Goal: Task Accomplishment & Management: Complete application form

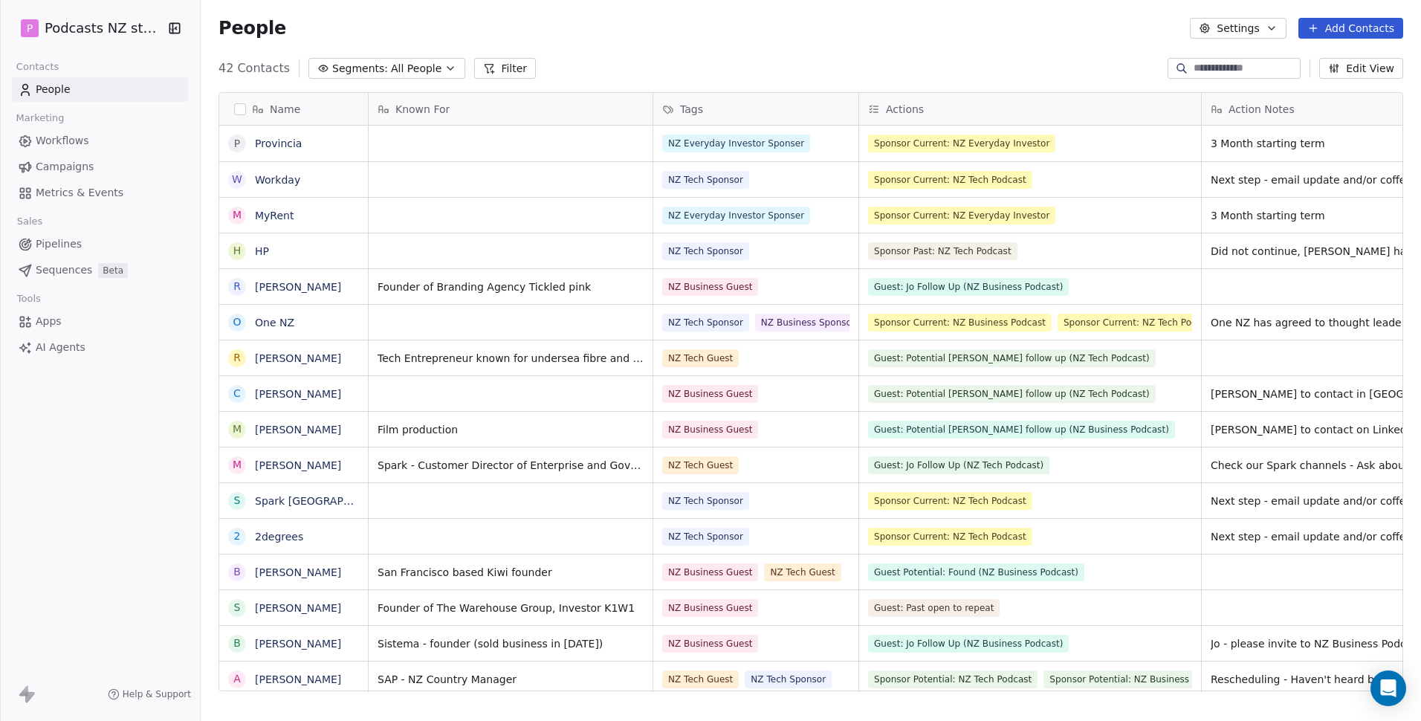
scroll to position [623, 1209]
click at [1362, 32] on button "Add Contacts" at bounding box center [1351, 28] width 105 height 21
click at [1350, 57] on span "Create new contact" at bounding box center [1359, 61] width 102 height 16
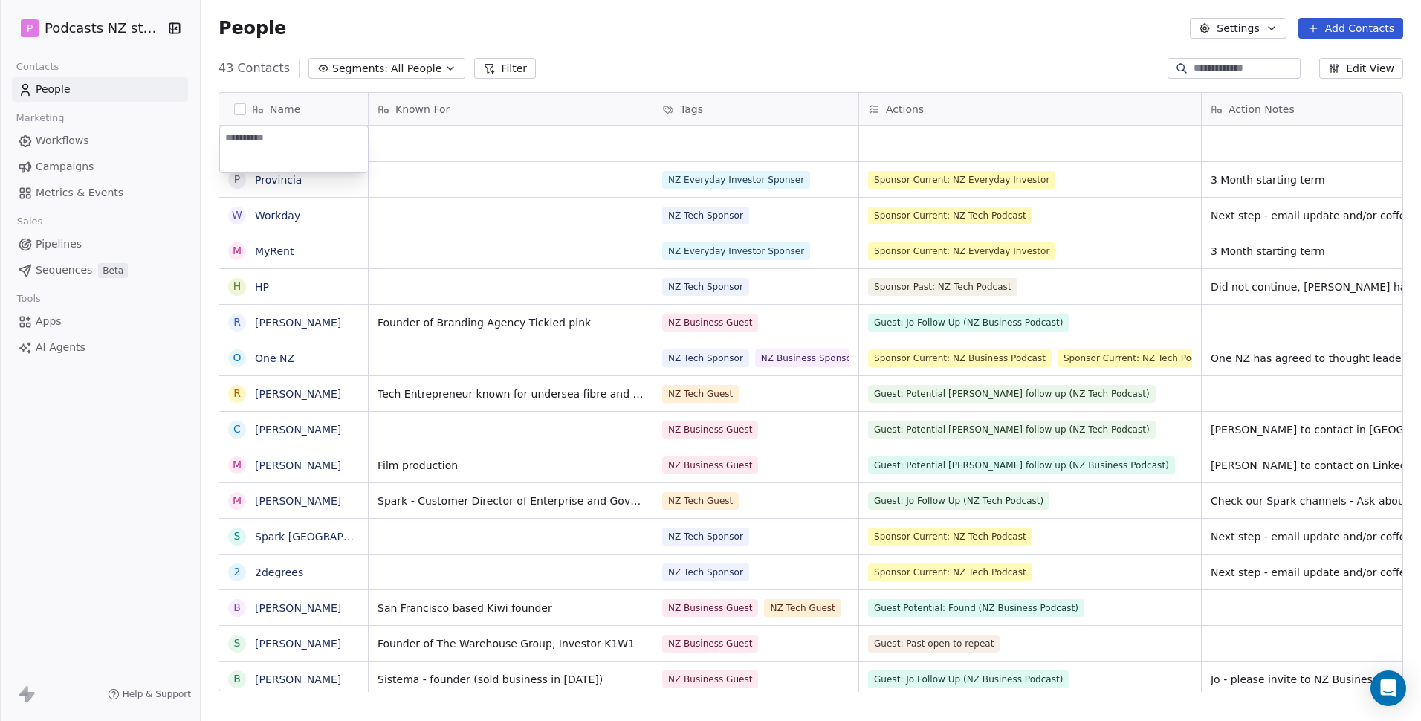
click at [419, 149] on html "P Podcasts NZ studio Contacts People Marketing Workflows Campaigns Metrics & Ev…" at bounding box center [710, 360] width 1421 height 721
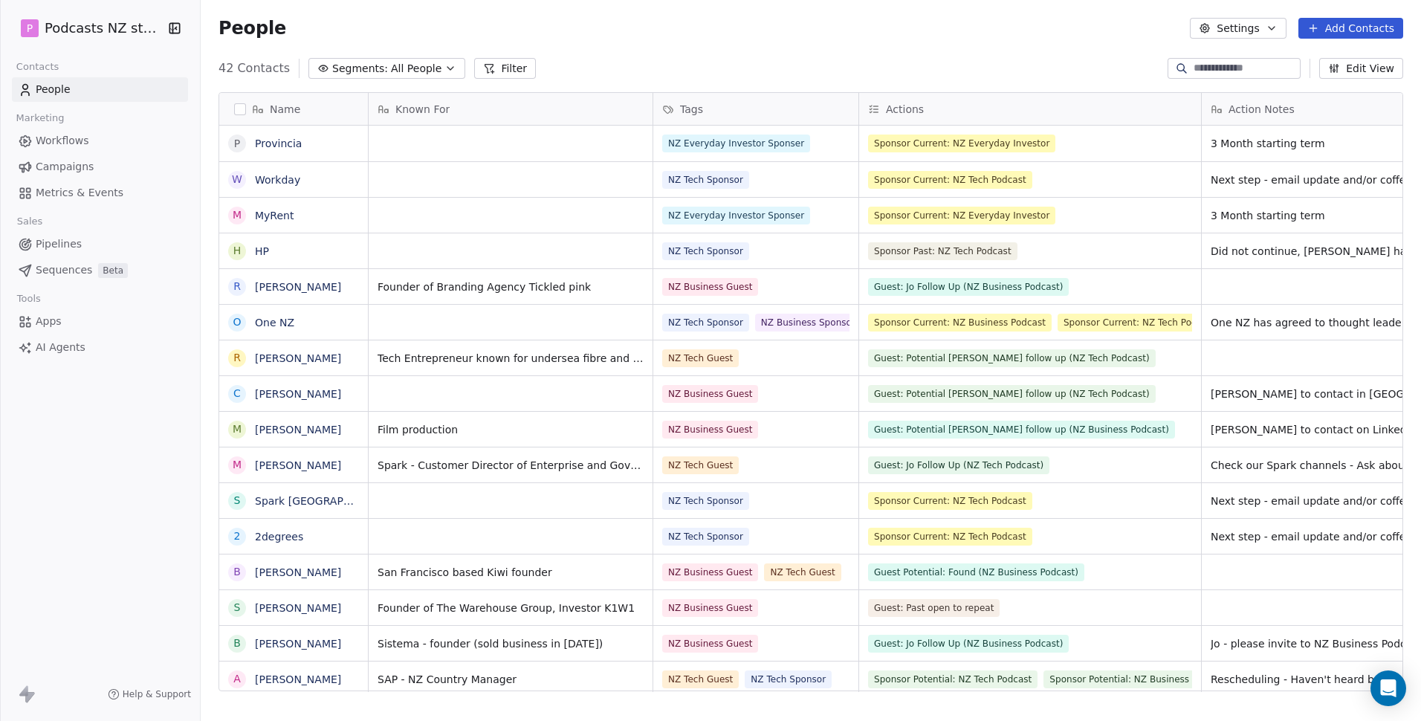
click at [1355, 29] on button "Add Contacts" at bounding box center [1351, 28] width 105 height 21
click at [1364, 60] on span "Create new contact" at bounding box center [1359, 61] width 102 height 16
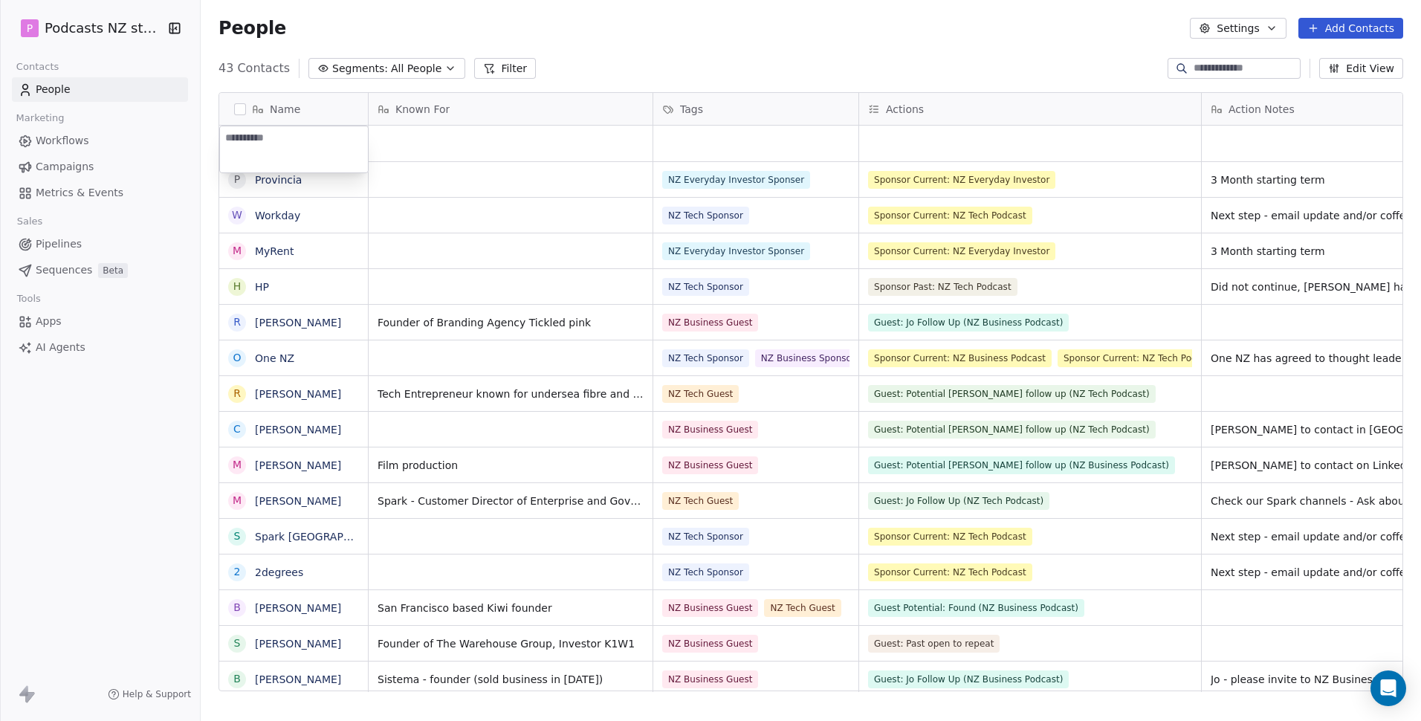
type textarea "**********"
click at [551, 139] on div "grid" at bounding box center [511, 144] width 284 height 36
click at [418, 145] on div "grid" at bounding box center [511, 144] width 284 height 36
type textarea "*********"
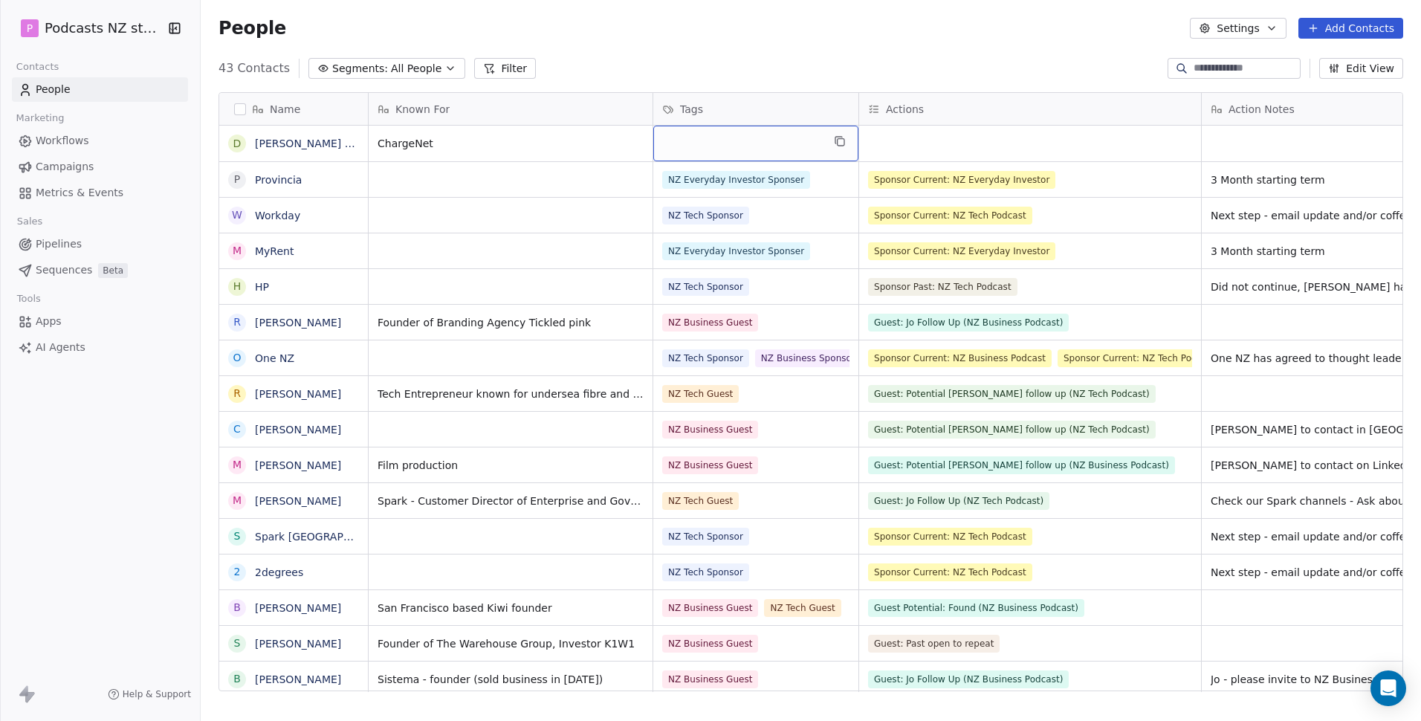
click at [728, 145] on div "grid" at bounding box center [755, 144] width 205 height 36
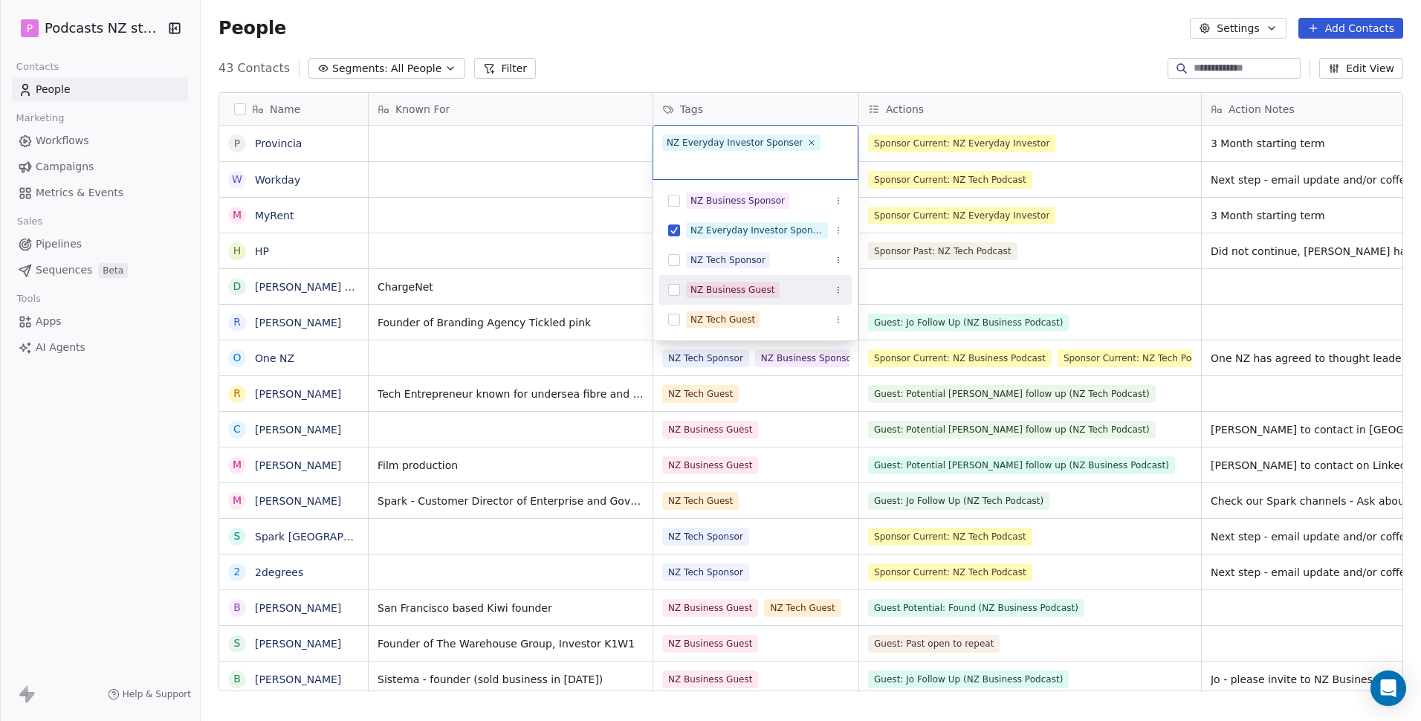
click at [670, 288] on button "Suggestions" at bounding box center [674, 290] width 12 height 12
click at [757, 164] on icon at bounding box center [759, 162] width 5 height 5
click at [395, 241] on html "P Podcasts NZ studio Contacts People Marketing Workflows Campaigns Metrics & Ev…" at bounding box center [710, 360] width 1421 height 721
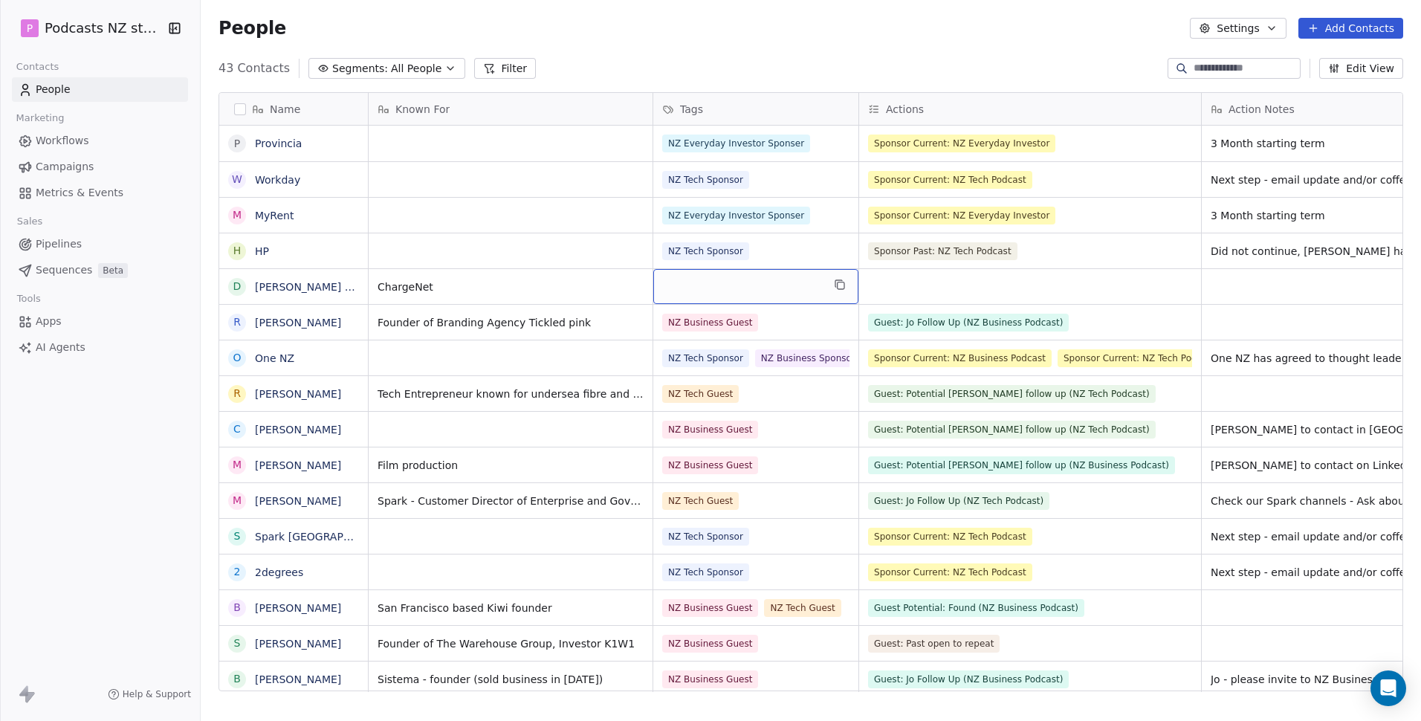
click at [729, 285] on div "grid" at bounding box center [755, 286] width 205 height 35
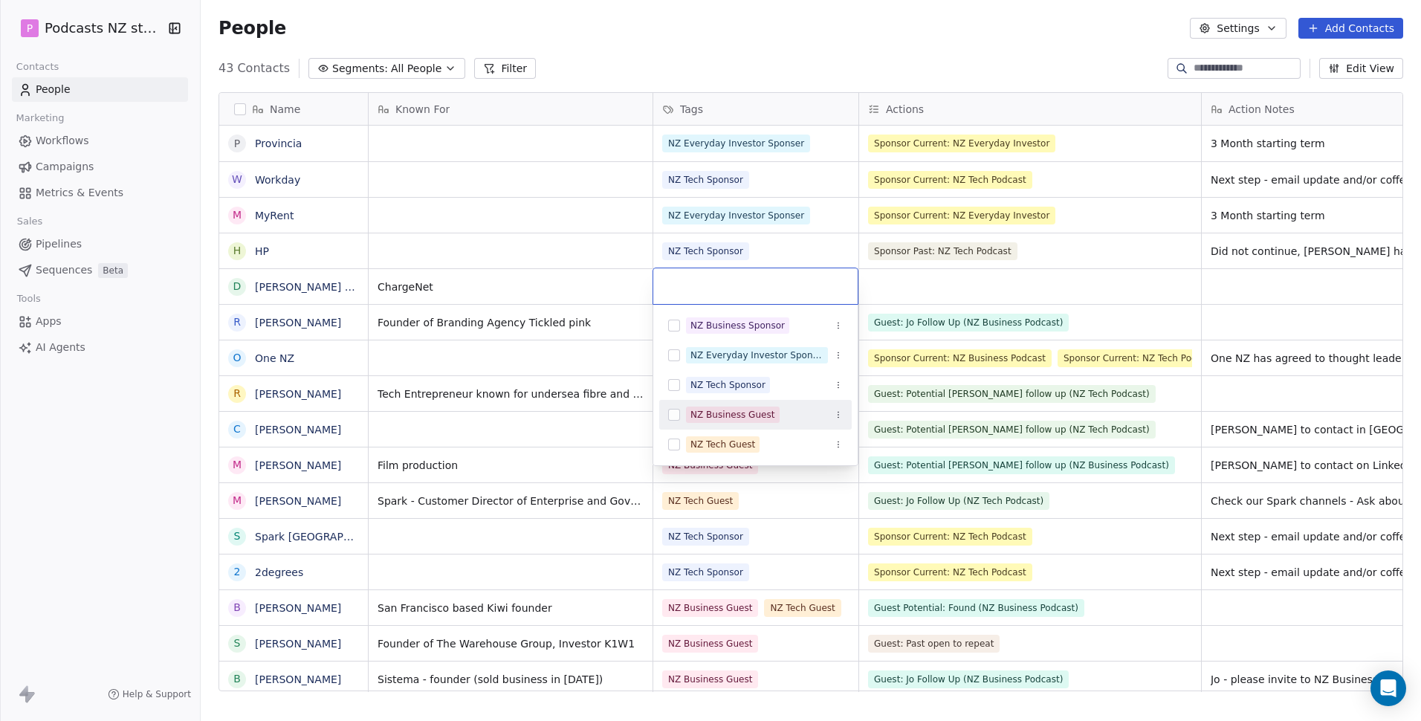
click at [672, 410] on button "Suggestions" at bounding box center [674, 415] width 12 height 12
click at [946, 281] on html "P Podcasts NZ studio Contacts People Marketing Workflows Campaigns Metrics & Ev…" at bounding box center [710, 360] width 1421 height 721
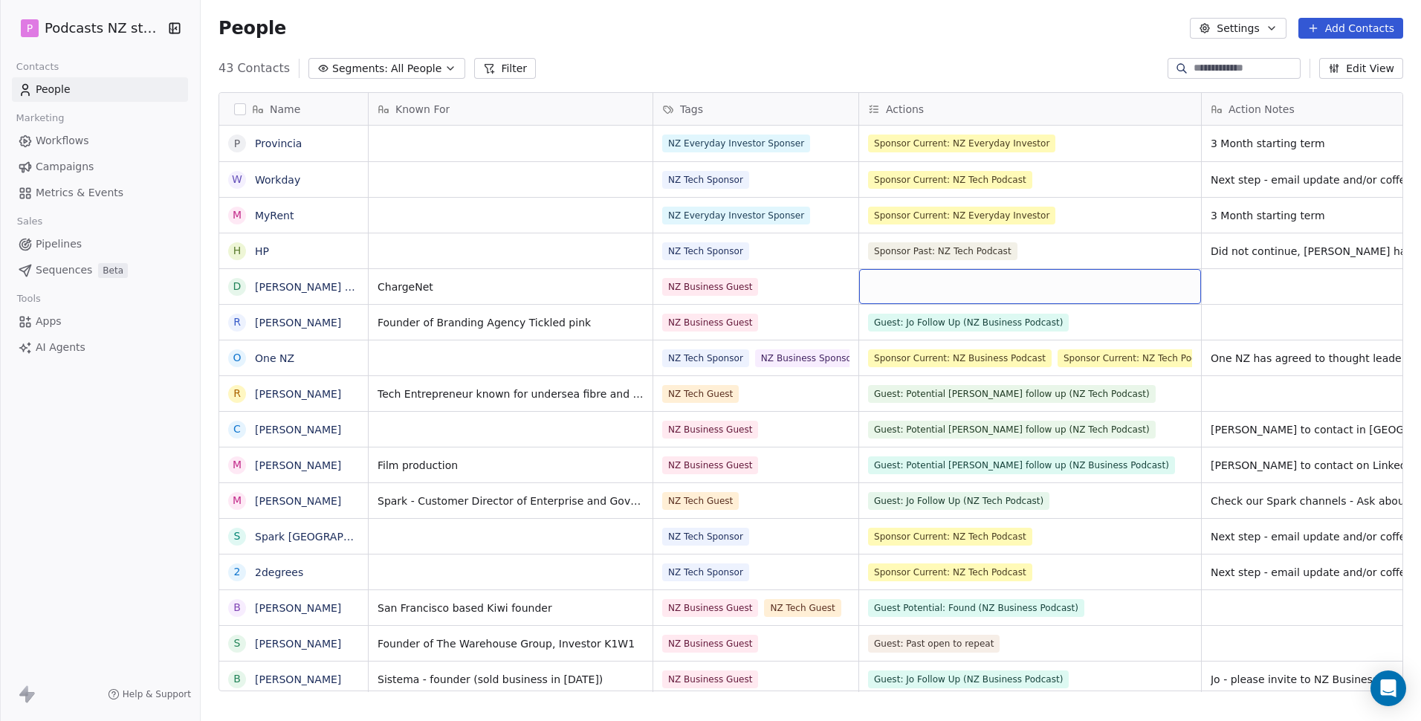
click at [919, 282] on div "grid" at bounding box center [1030, 286] width 342 height 35
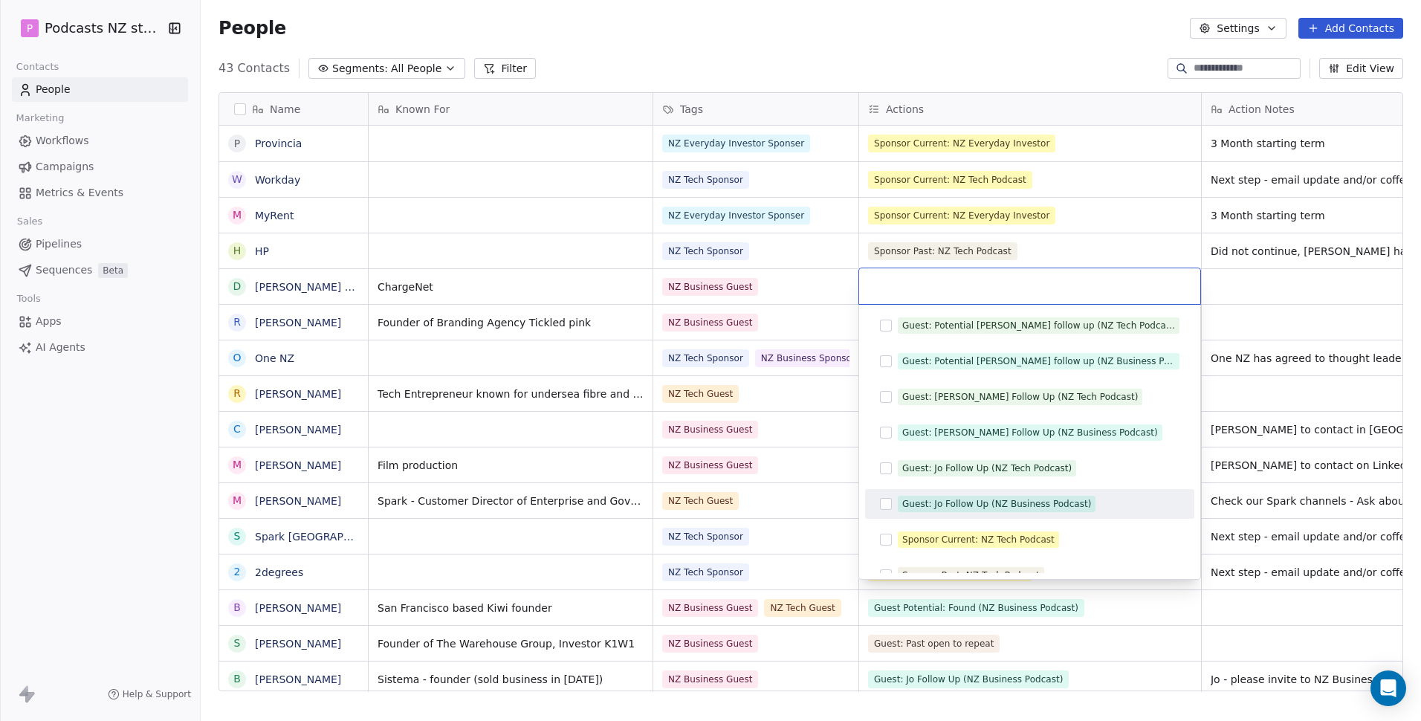
click at [894, 504] on div "Guest: Jo Follow Up (NZ Business Podcast)" at bounding box center [1029, 504] width 317 height 24
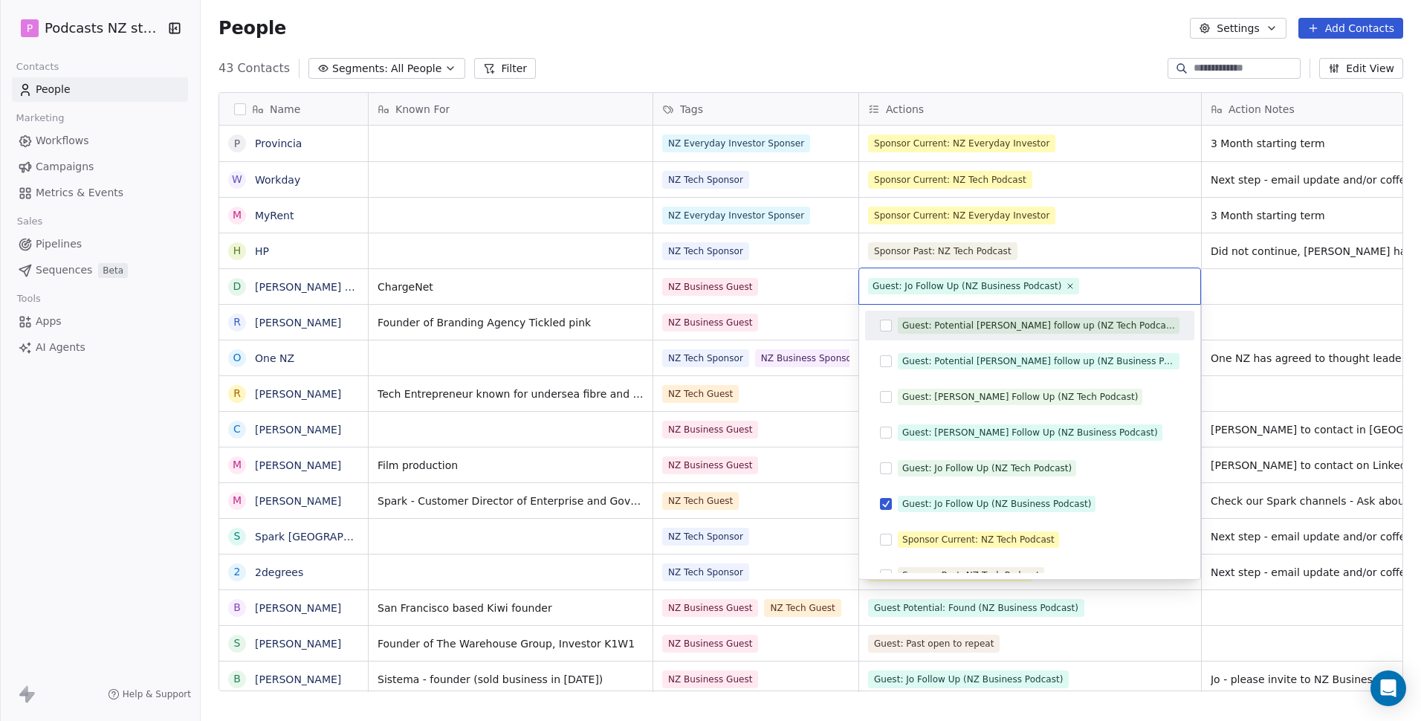
click at [1116, 244] on html "P Podcasts NZ studio Contacts People Marketing Workflows Campaigns Metrics & Ev…" at bounding box center [710, 360] width 1421 height 721
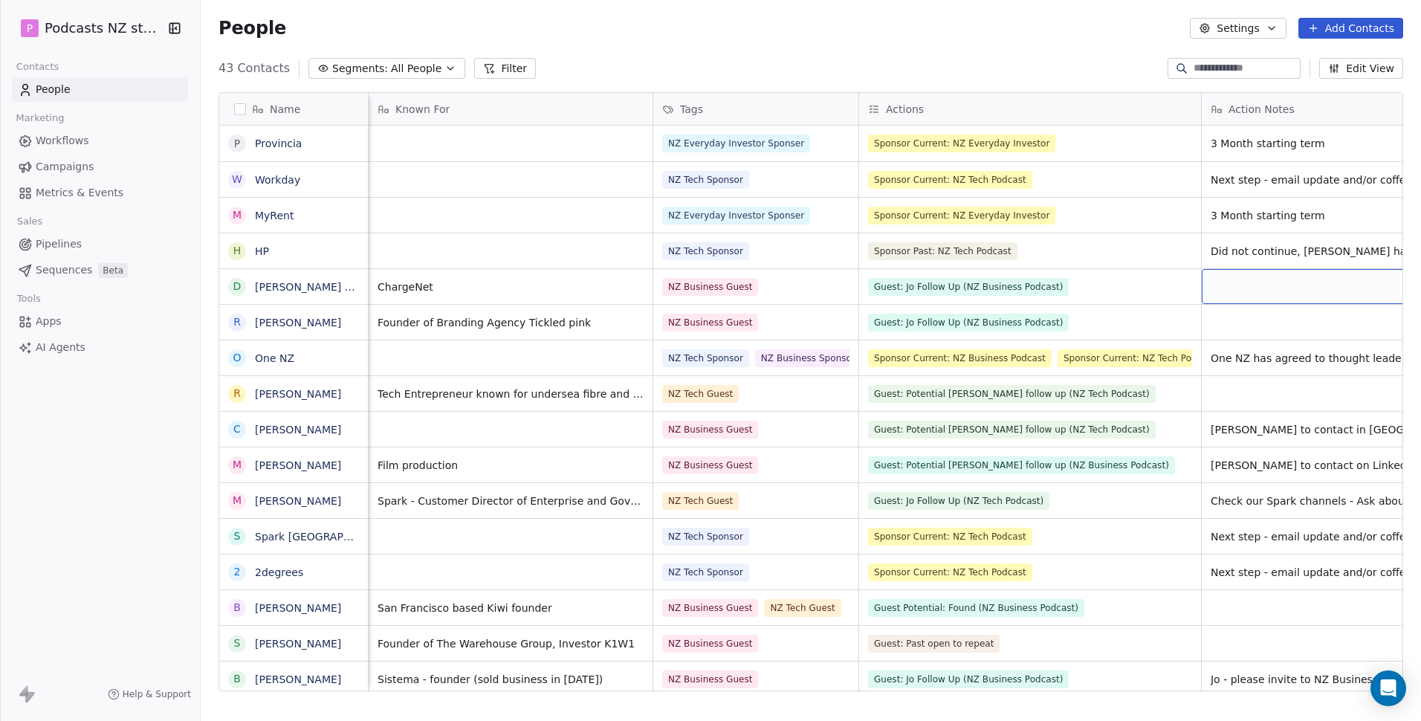
scroll to position [0, 75]
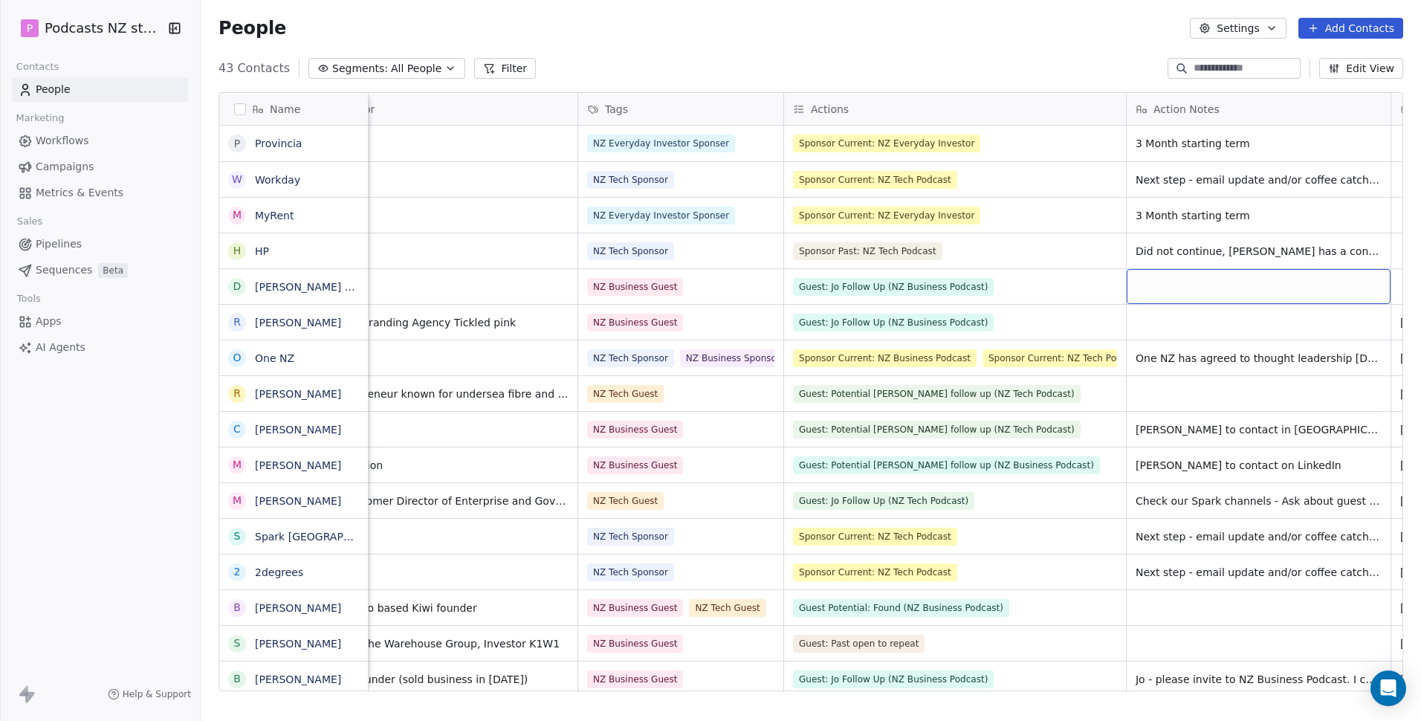
click at [1221, 286] on div "grid" at bounding box center [1259, 286] width 264 height 35
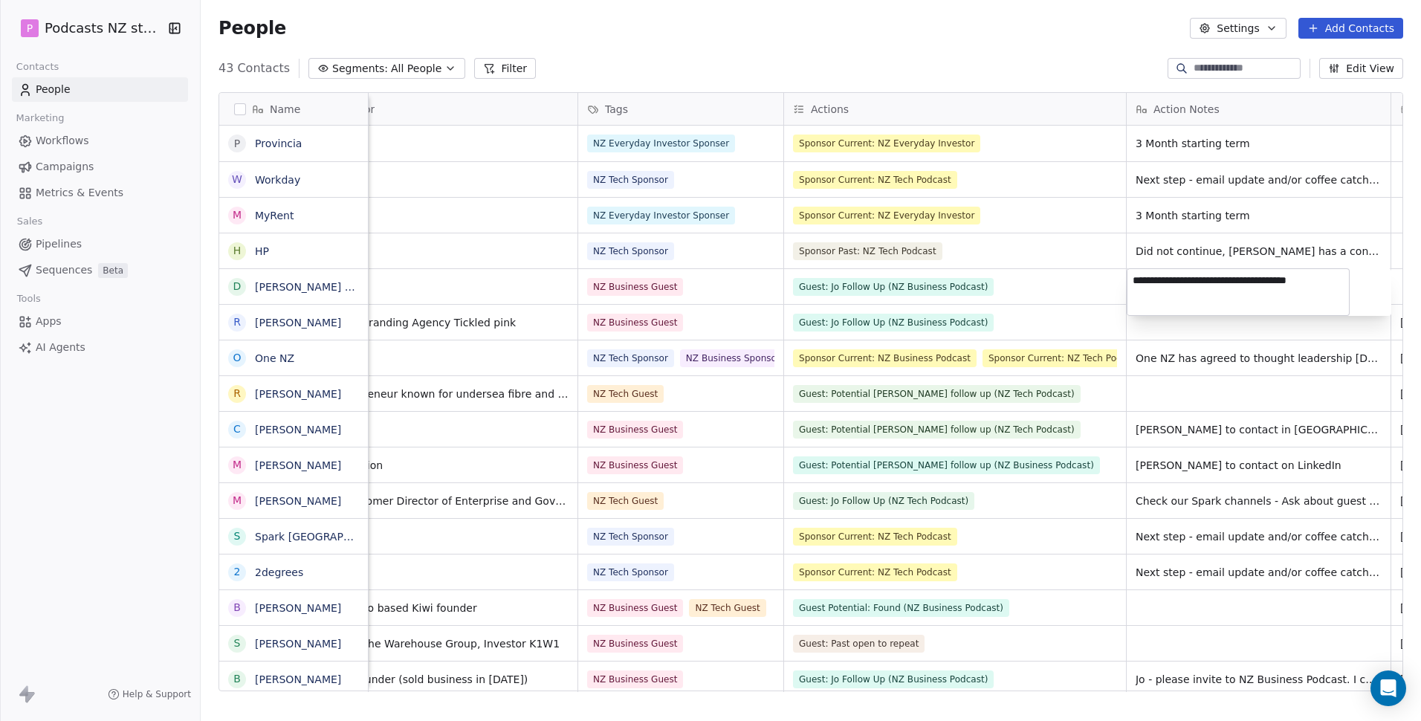
type textarea "**********"
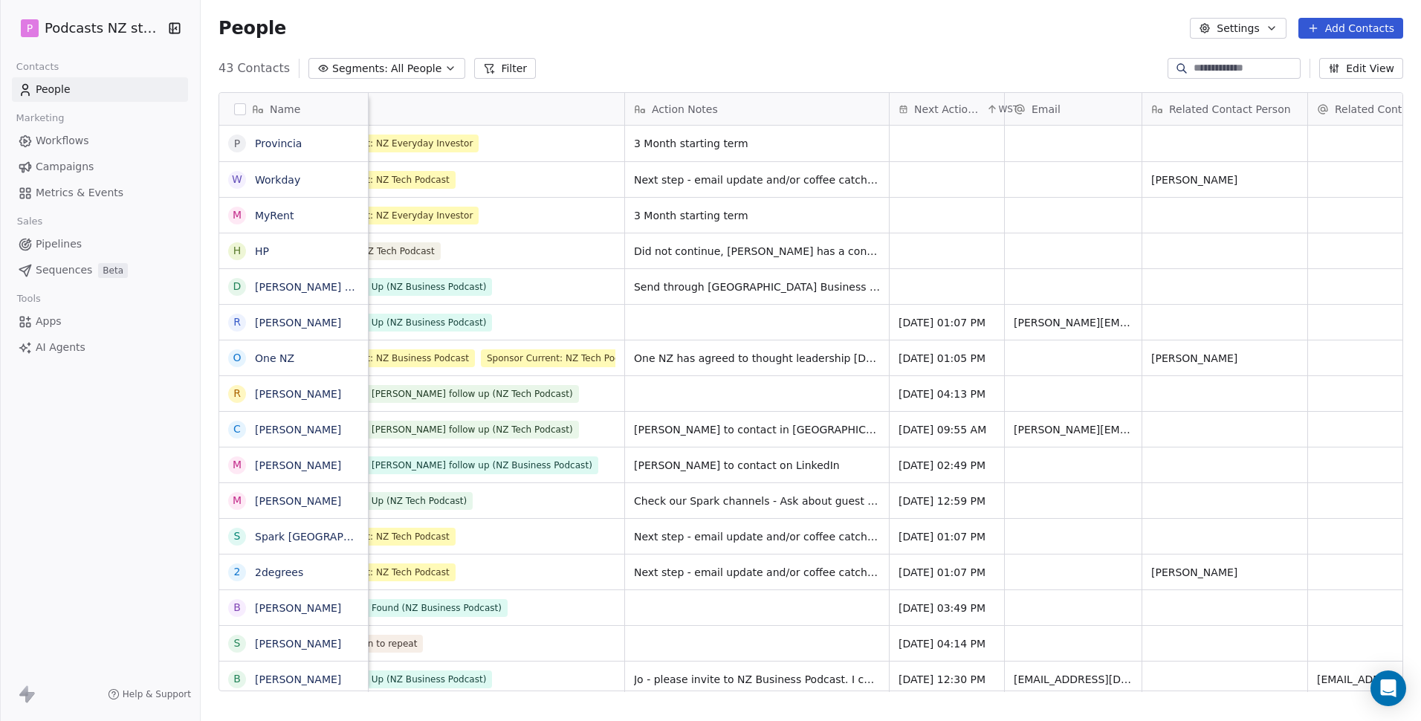
scroll to position [0, 620]
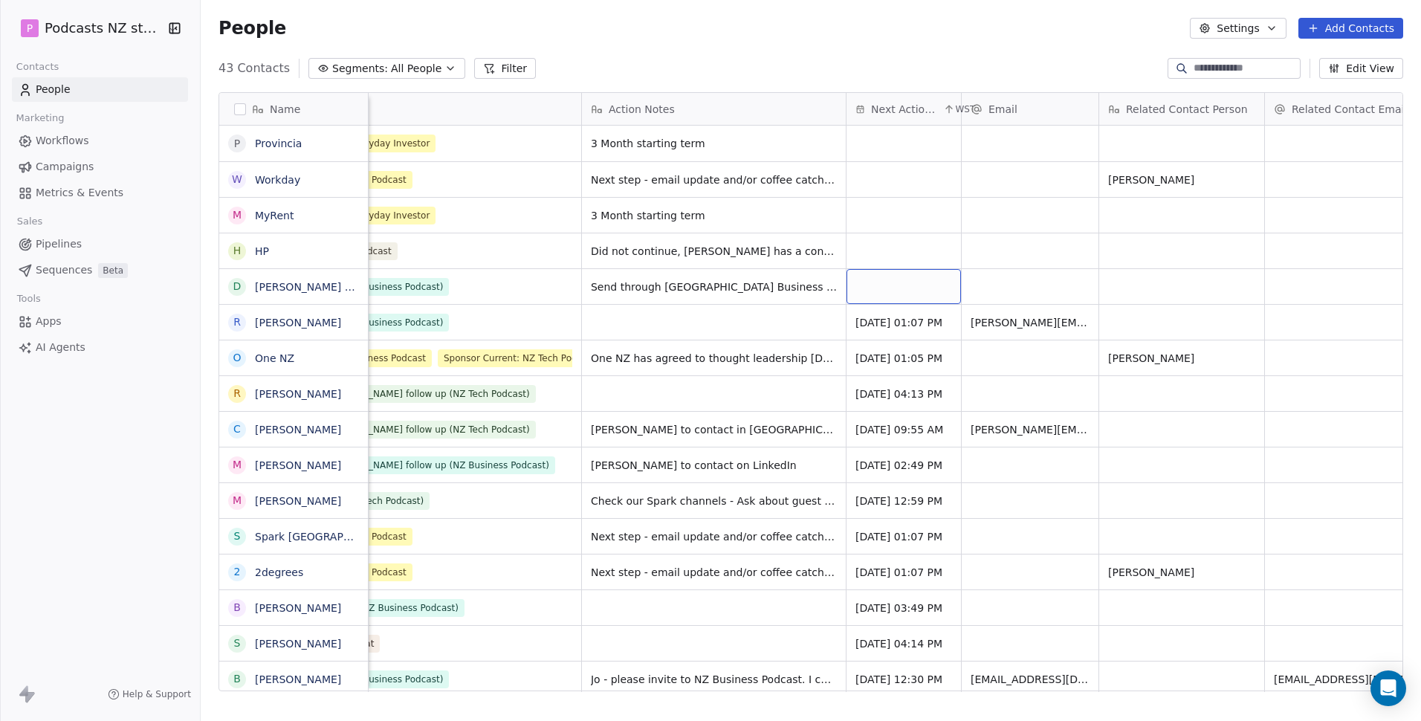
click at [886, 291] on div "grid" at bounding box center [904, 286] width 114 height 35
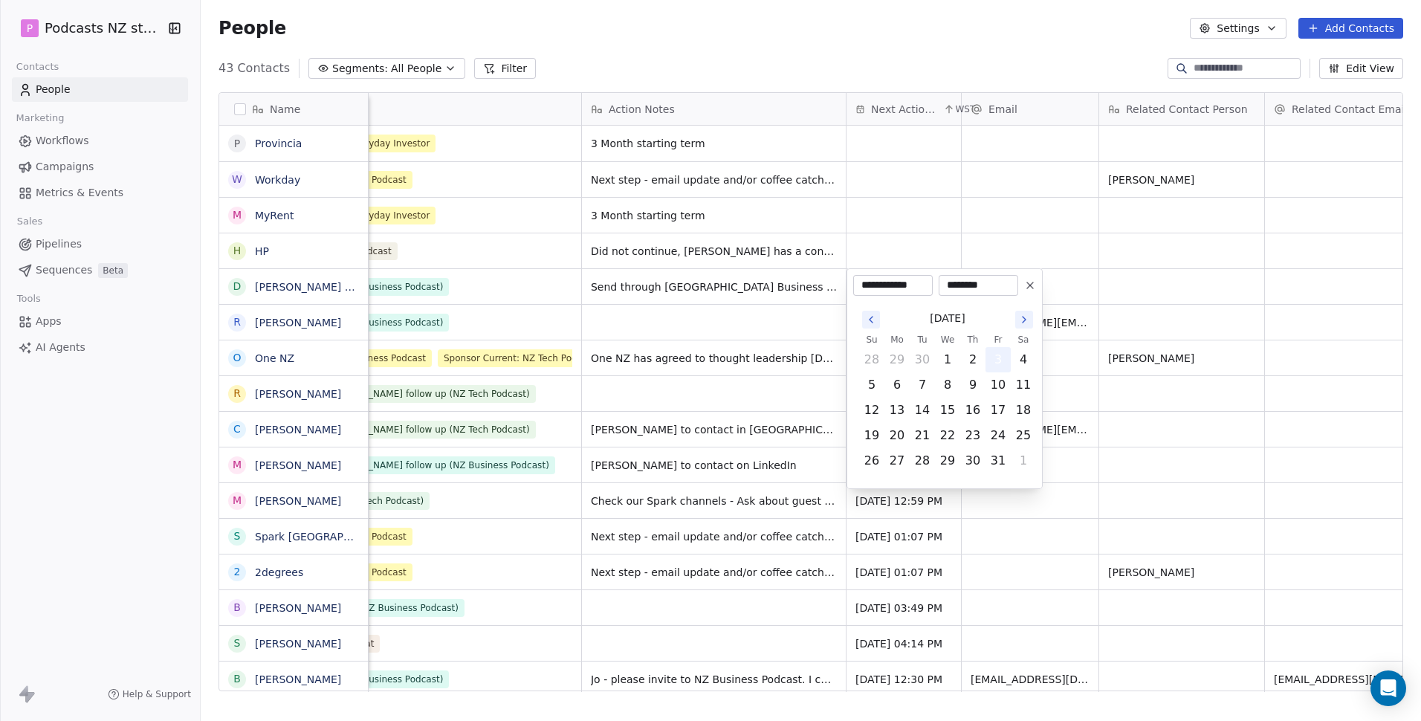
click at [994, 356] on button "3" at bounding box center [998, 360] width 24 height 24
click at [1051, 233] on html "P Podcasts NZ studio Contacts People Marketing Workflows Campaigns Metrics & Ev…" at bounding box center [710, 360] width 1421 height 721
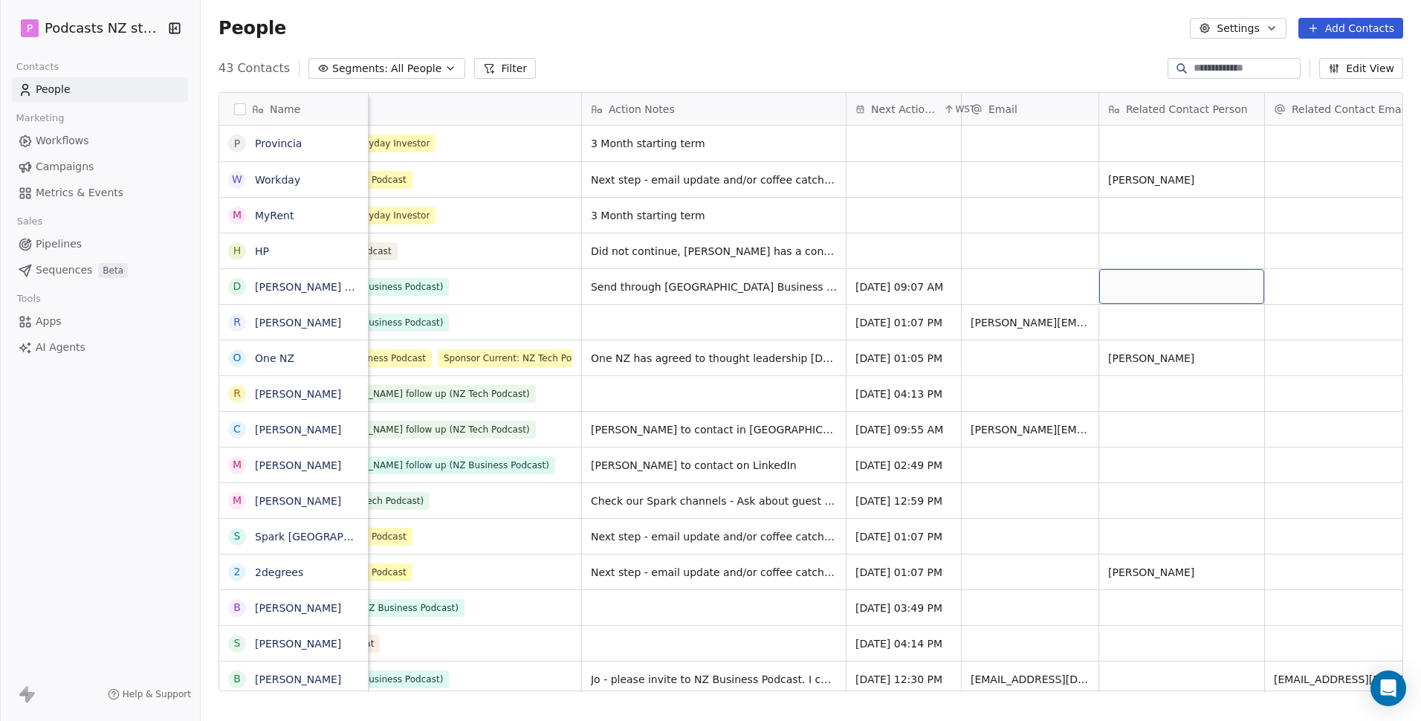
click at [1167, 284] on div "grid" at bounding box center [1181, 286] width 165 height 35
drag, startPoint x: 1256, startPoint y: 132, endPoint x: 1243, endPoint y: 165, distance: 35.3
click at [1256, 132] on html "P Podcasts NZ studio Contacts People Marketing Workflows Campaigns Metrics & Ev…" at bounding box center [710, 360] width 1421 height 721
click at [1153, 282] on textarea at bounding box center [1182, 292] width 164 height 46
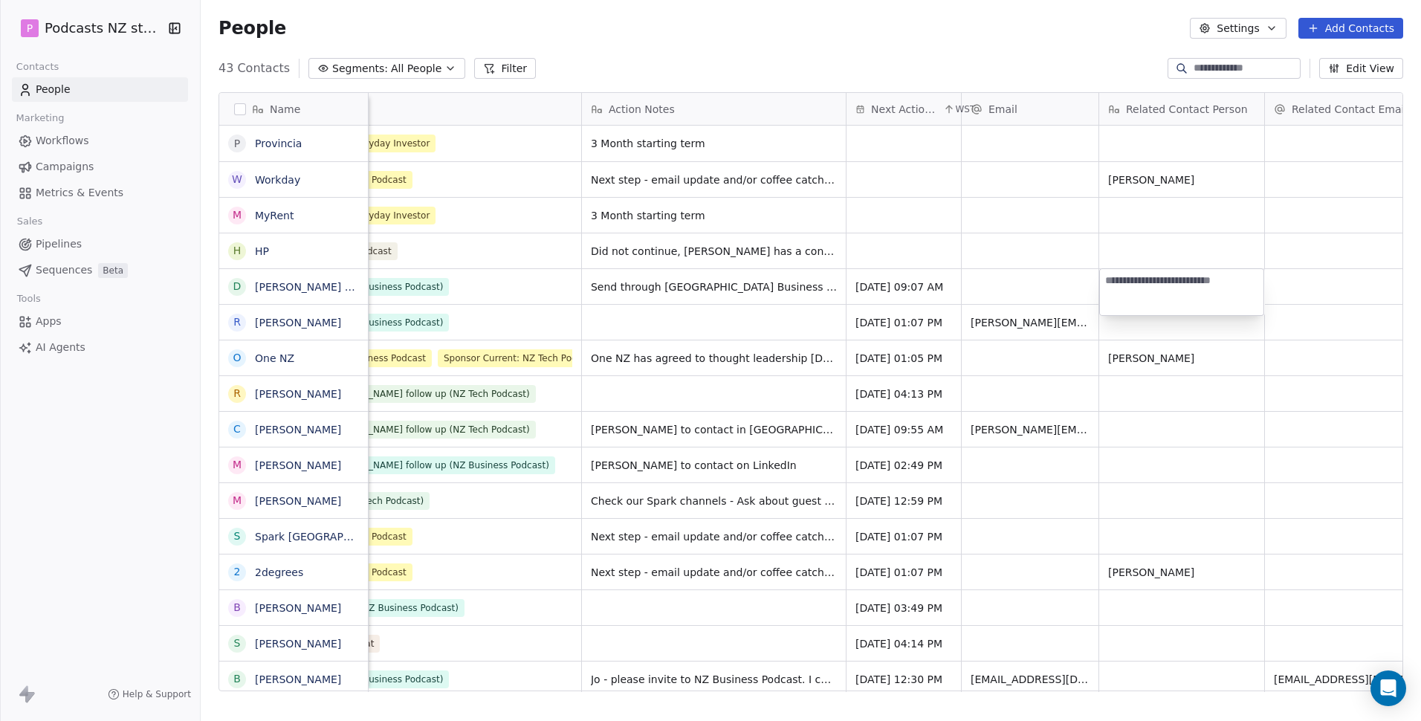
paste textarea "**********"
type textarea "**********"
click at [1341, 278] on html "P Podcasts NZ studio Contacts People Marketing Workflows Campaigns Metrics & Ev…" at bounding box center [710, 360] width 1421 height 721
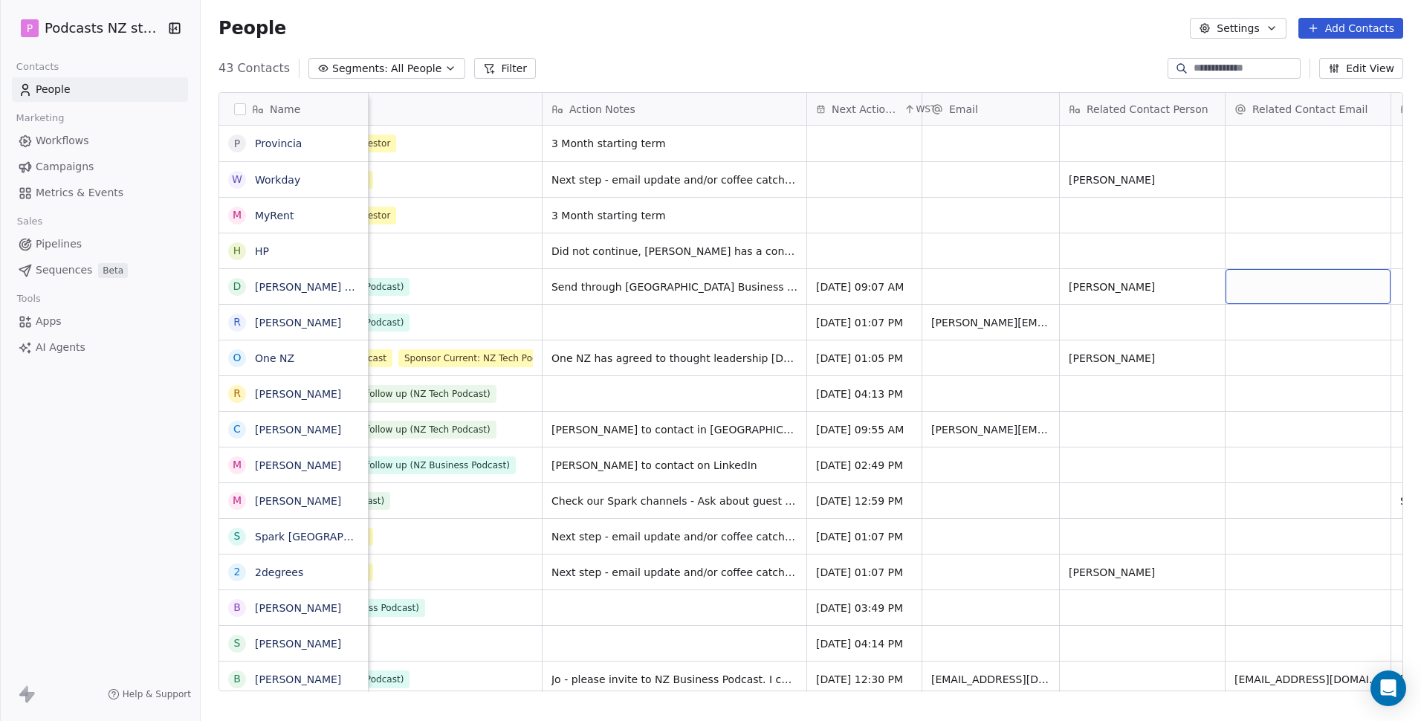
click at [1315, 288] on div "grid" at bounding box center [1308, 286] width 165 height 35
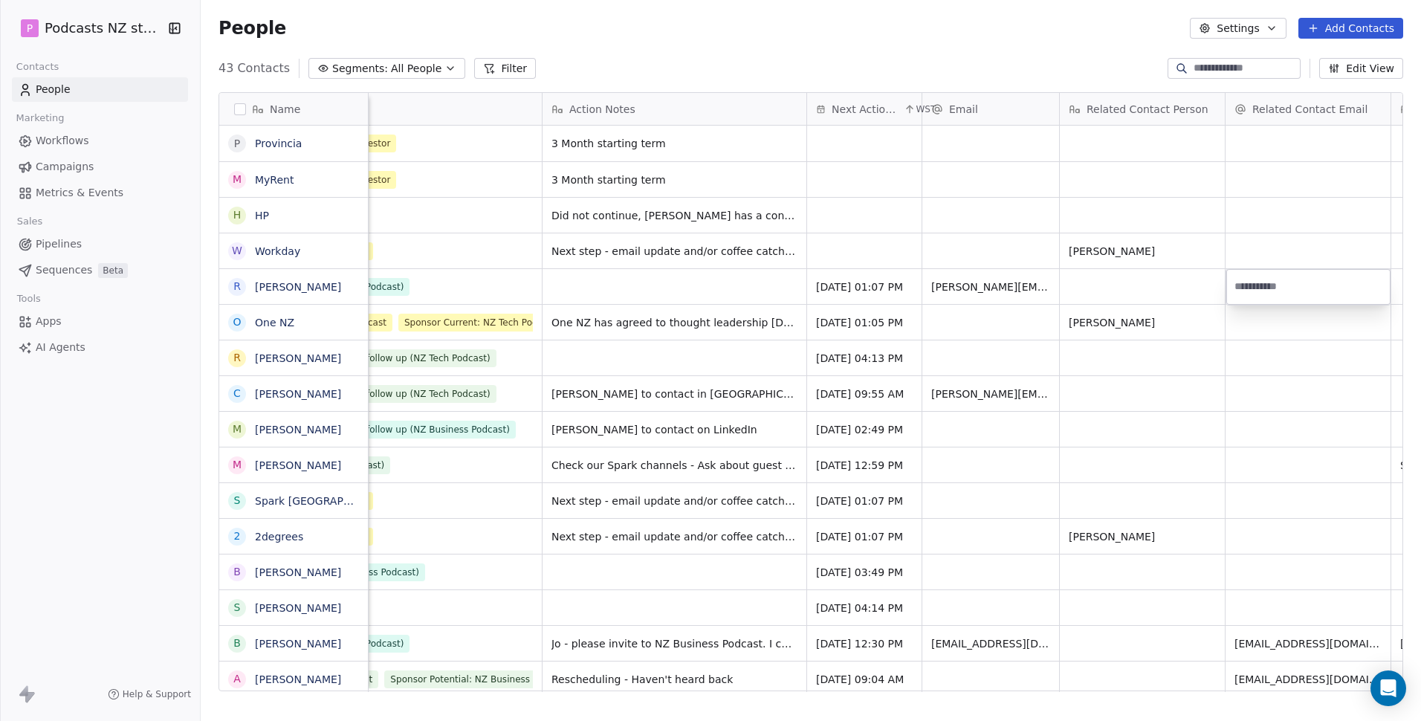
click at [601, 369] on html "P Podcasts NZ studio Contacts People Marketing Workflows Campaigns Metrics & Ev…" at bounding box center [710, 360] width 1421 height 721
click at [1310, 295] on div "grid" at bounding box center [1308, 286] width 165 height 35
type input "**********"
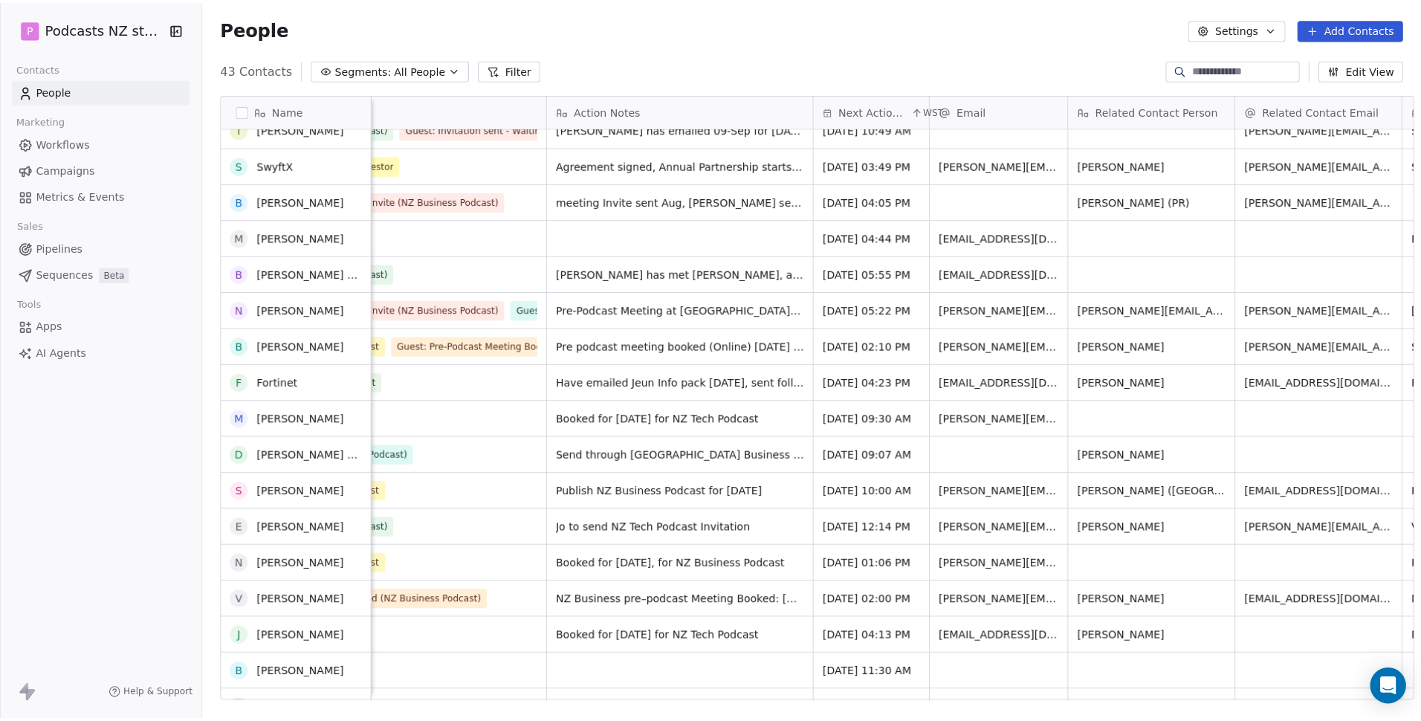
scroll to position [595, 0]
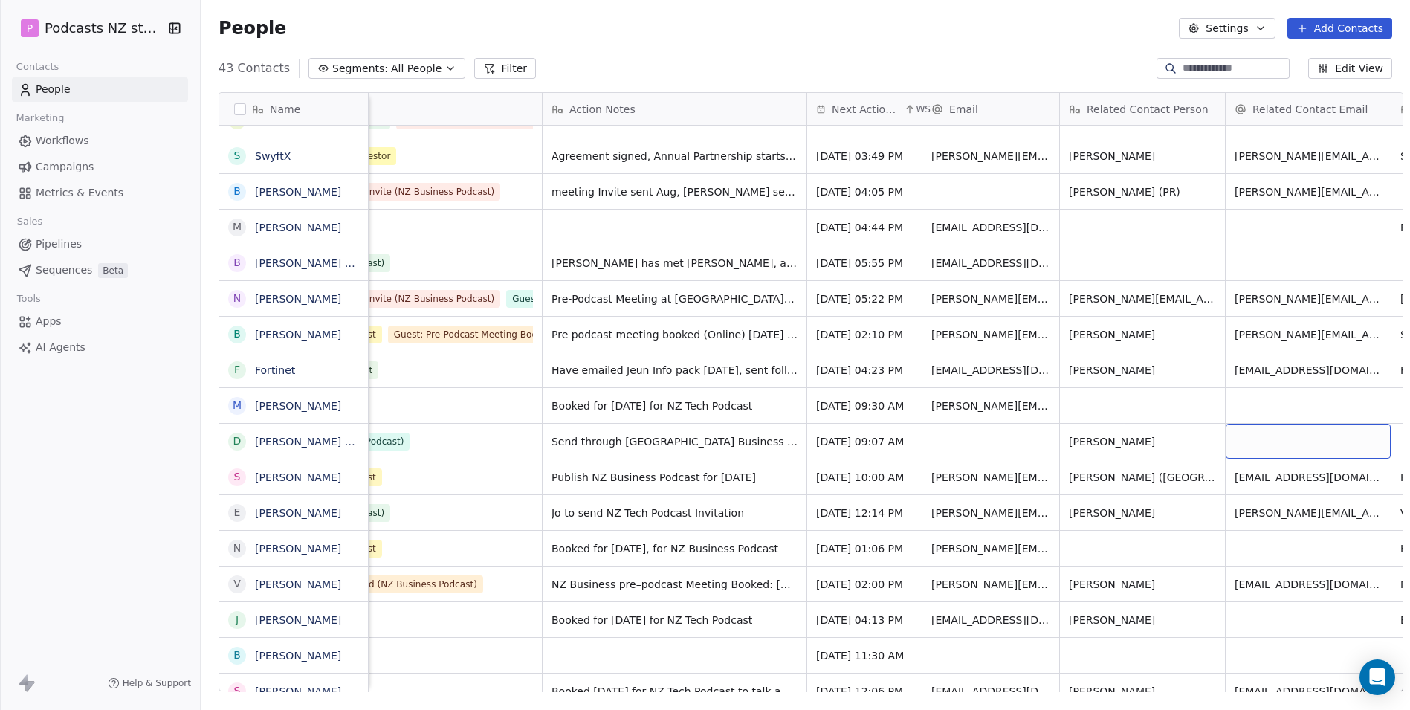
click at [1279, 440] on div "grid" at bounding box center [1308, 441] width 165 height 35
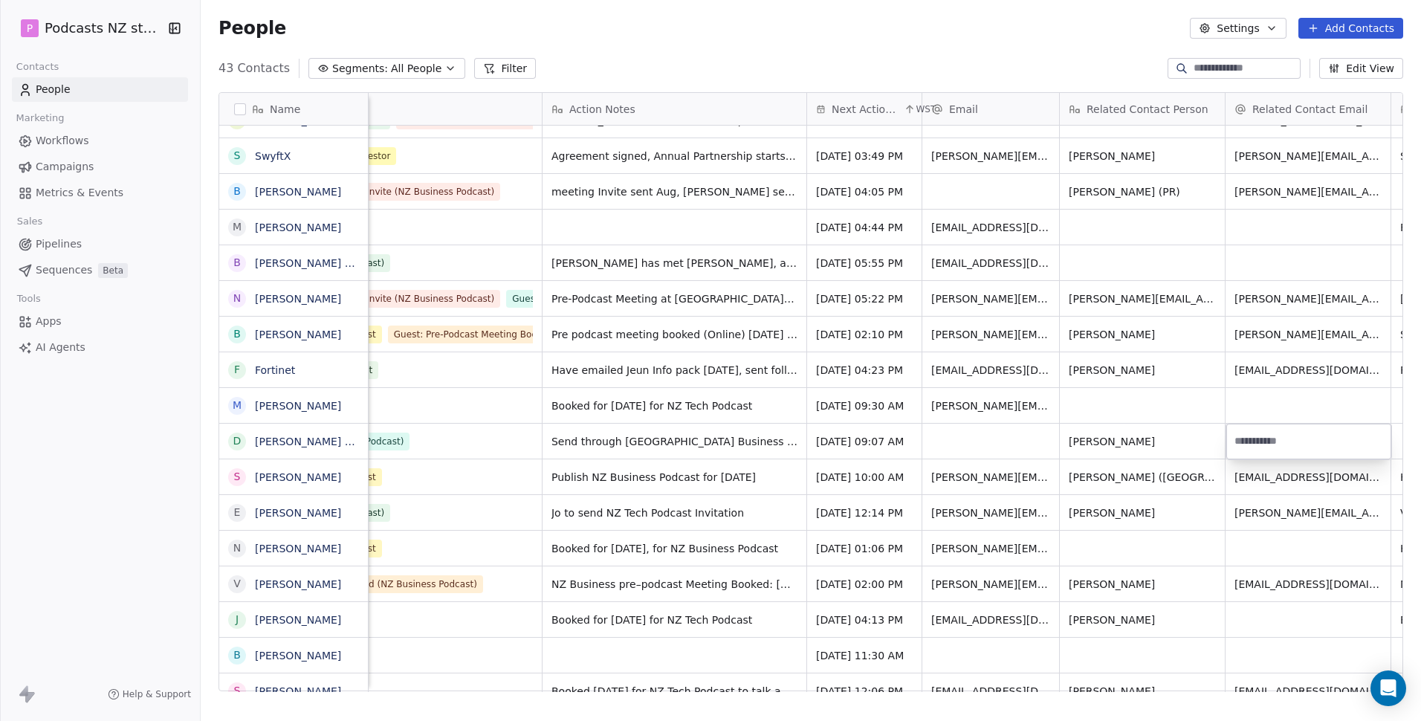
type input "**********"
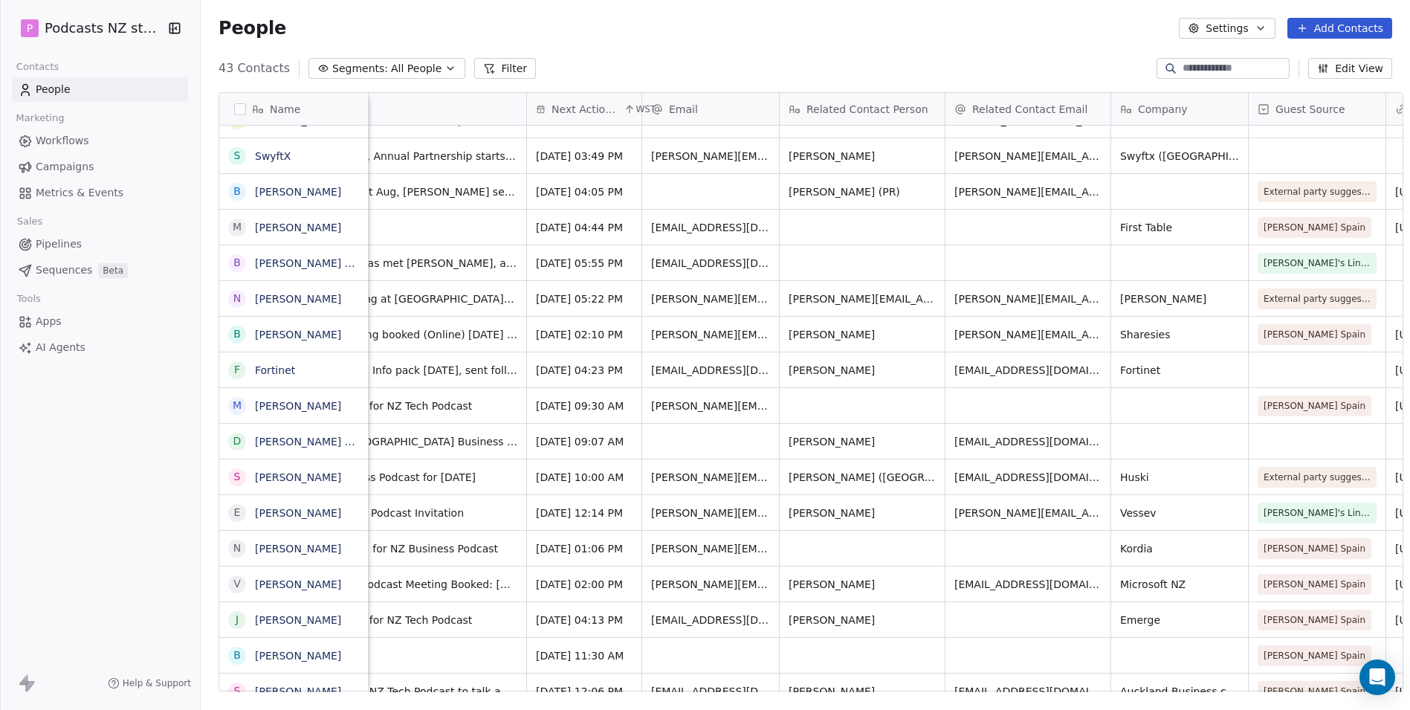
scroll to position [0, 942]
click at [1138, 440] on div "grid" at bounding box center [1177, 441] width 137 height 35
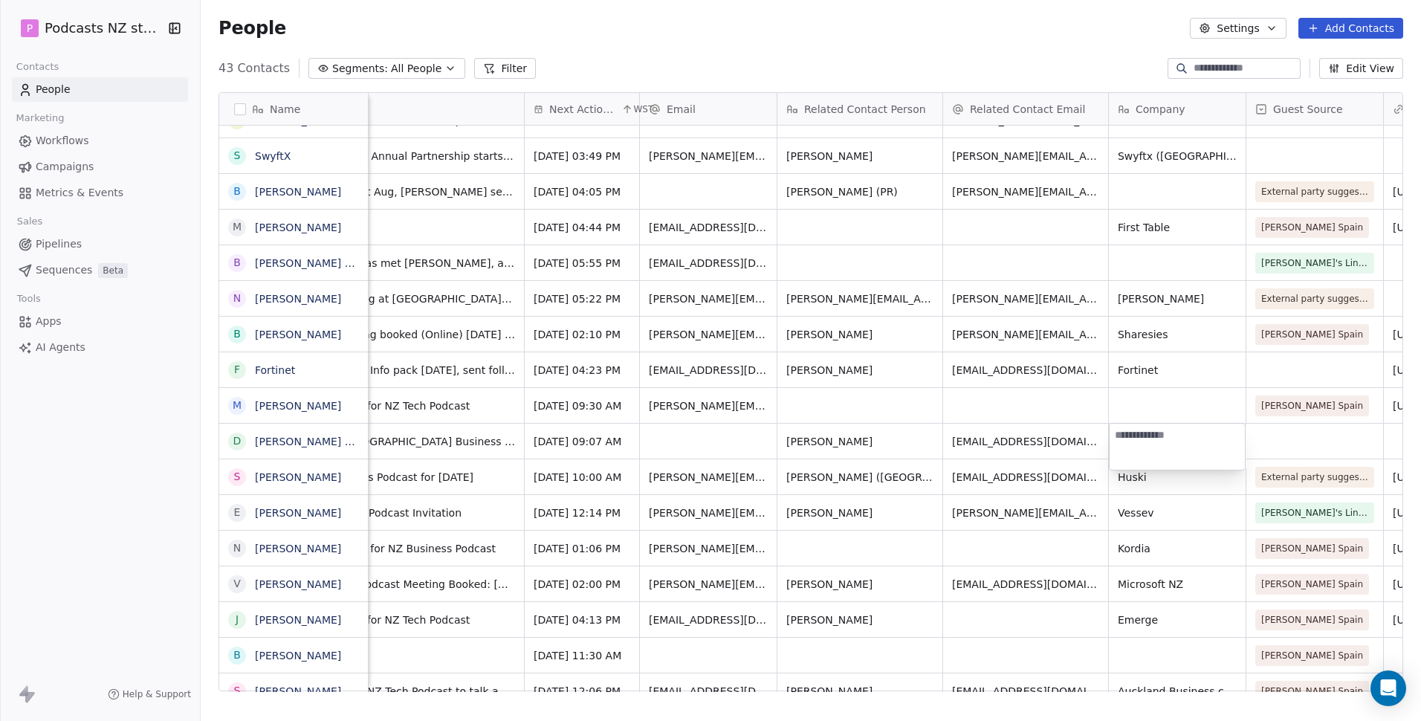
click at [1143, 437] on textarea at bounding box center [1177, 447] width 135 height 46
paste textarea "*********"
type textarea "*********"
click at [1307, 437] on html "P Podcasts NZ studio Contacts People Marketing Workflows Campaigns Metrics & Ev…" at bounding box center [710, 360] width 1421 height 721
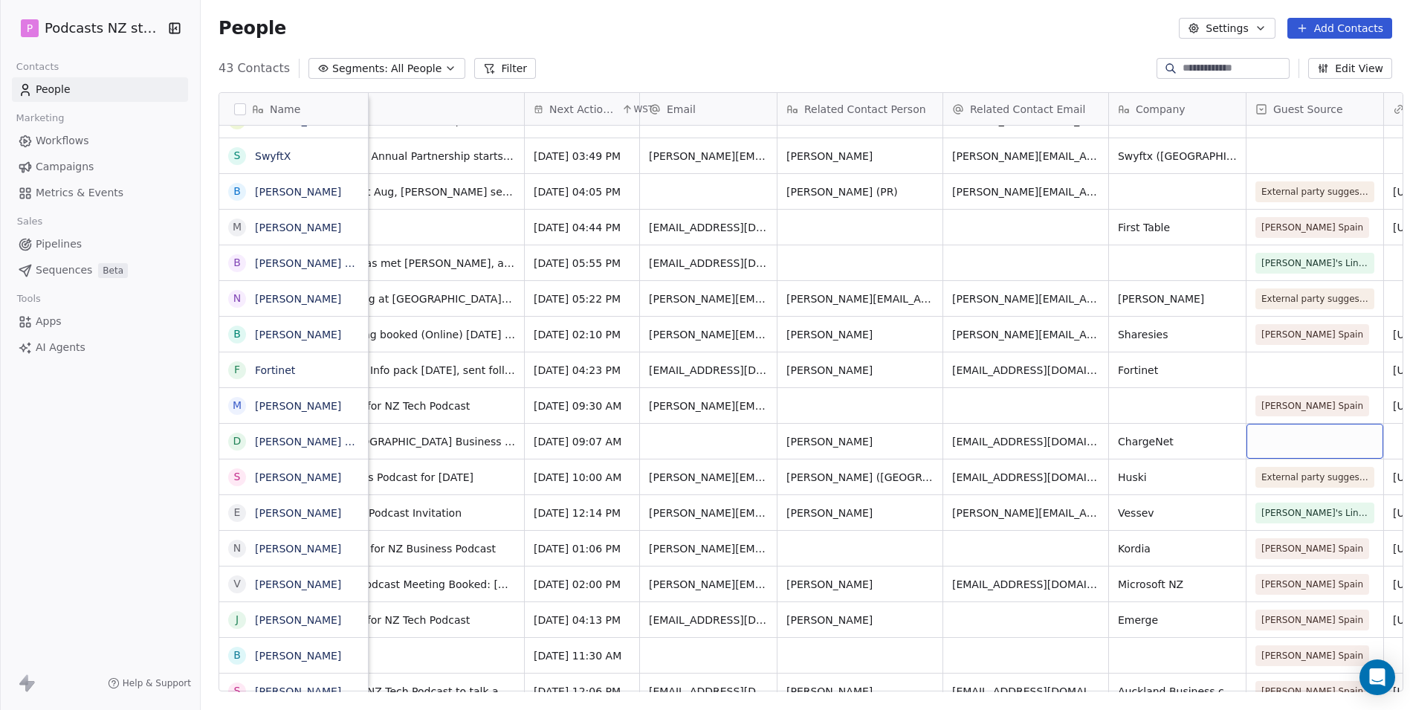
click at [1292, 437] on div "grid" at bounding box center [1315, 441] width 137 height 35
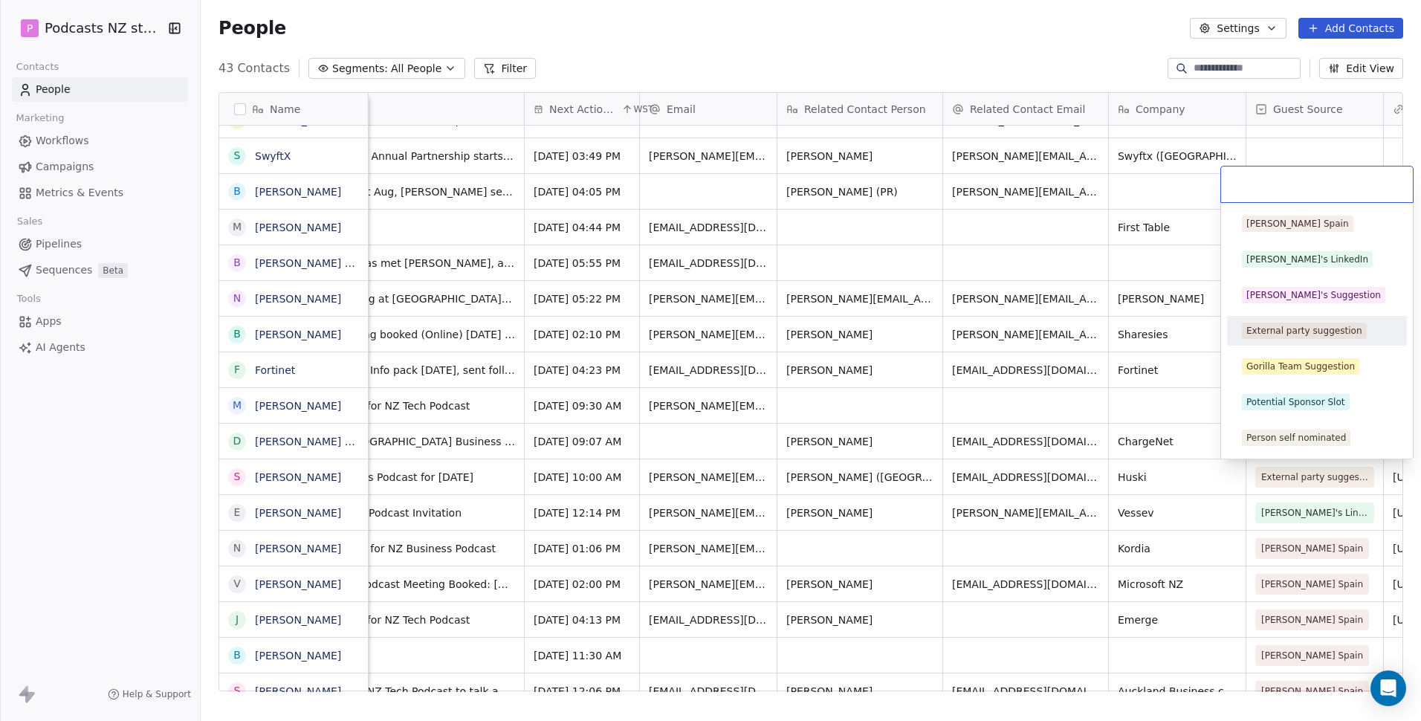
click at [1345, 327] on div "External party suggestion" at bounding box center [1305, 330] width 116 height 13
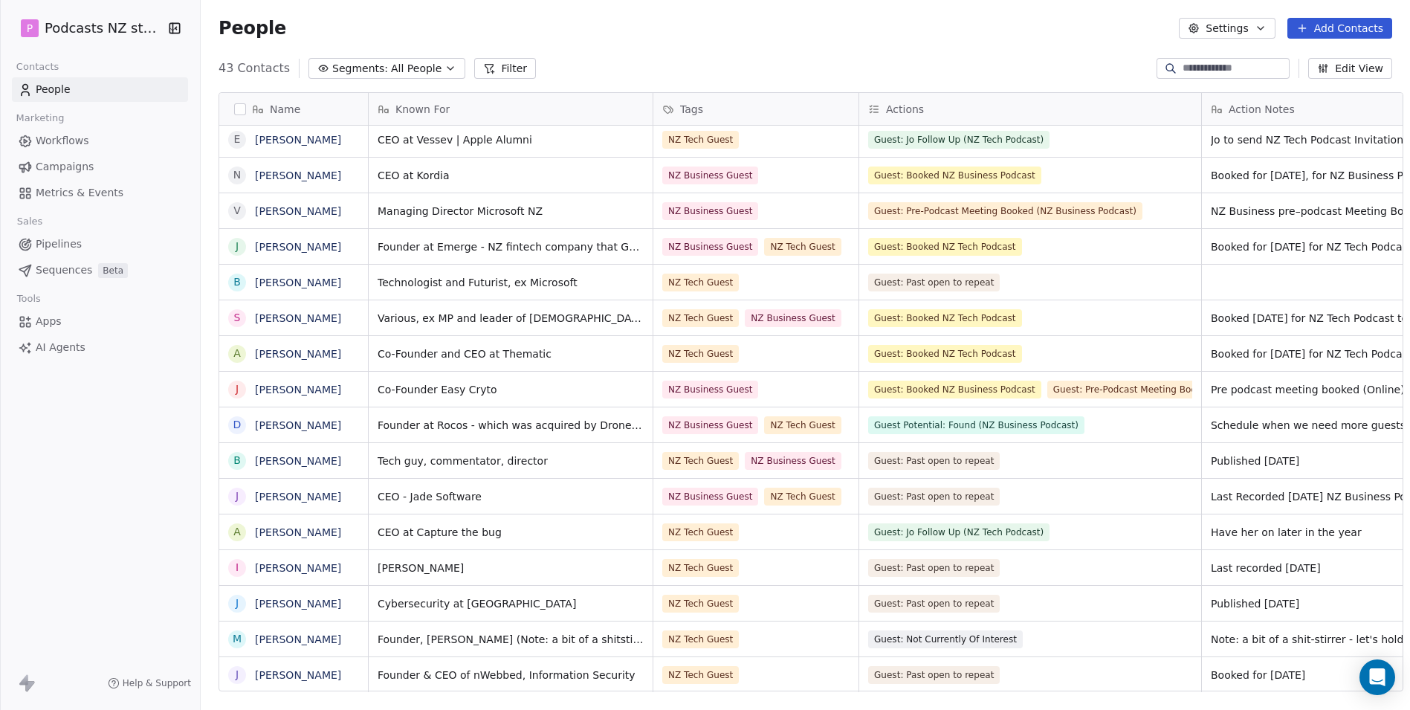
scroll to position [11, 0]
drag, startPoint x: 84, startPoint y: 366, endPoint x: 94, endPoint y: 382, distance: 19.0
click at [84, 366] on div "P Podcasts NZ studio Contacts People Marketing Workflows Campaigns Metrics & Ev…" at bounding box center [100, 355] width 200 height 710
